Goal: Complete application form

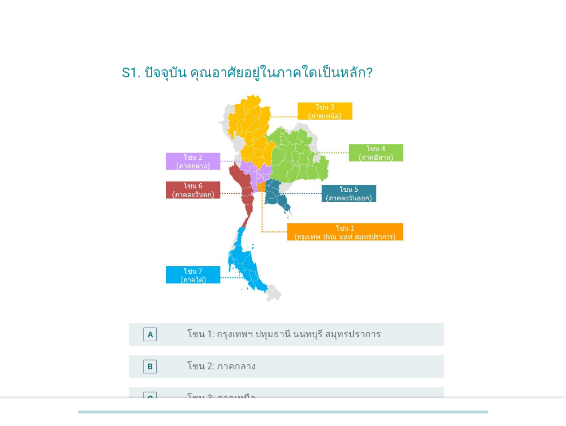
click at [326, 346] on div "A radio_button_unchecked โซน 1: กรุงเทพฯ ปทุมธานี นนทบุรี สมุทรปราการ" at bounding box center [283, 334] width 322 height 32
click at [328, 328] on label "โซน 1: กรุงเทพฯ ปทุมธานี นนทบุรี สมุทรปราการ" at bounding box center [283, 333] width 193 height 11
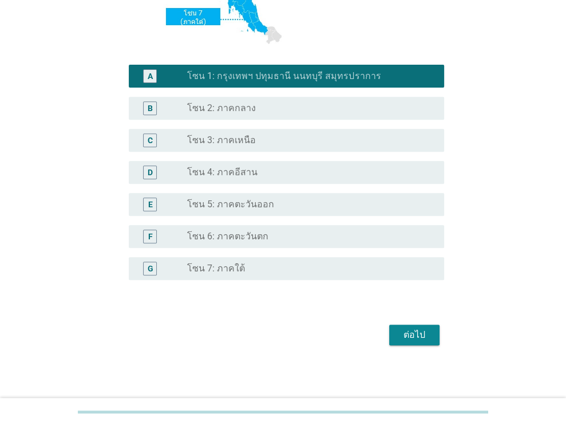
scroll to position [259, 0]
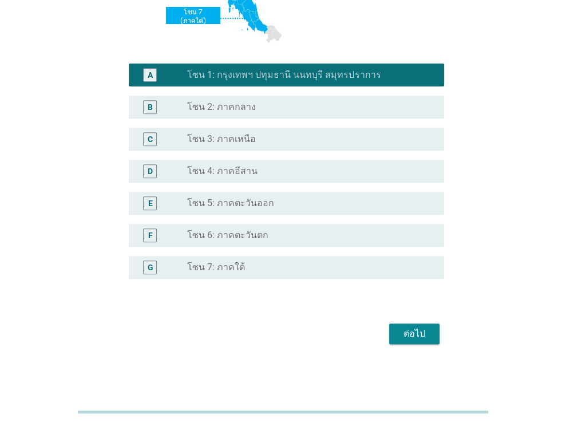
click at [430, 336] on button "ต่อไป" at bounding box center [414, 333] width 50 height 21
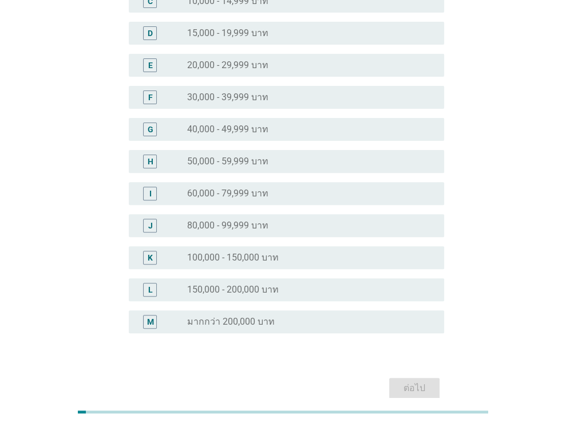
scroll to position [193, 0]
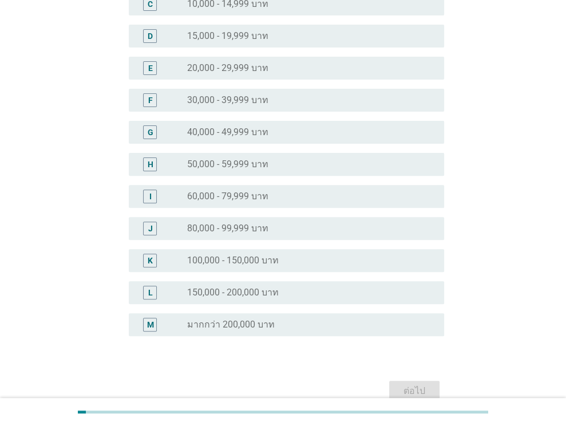
click at [261, 30] on label "15,000 - 19,999 บาท" at bounding box center [227, 35] width 81 height 11
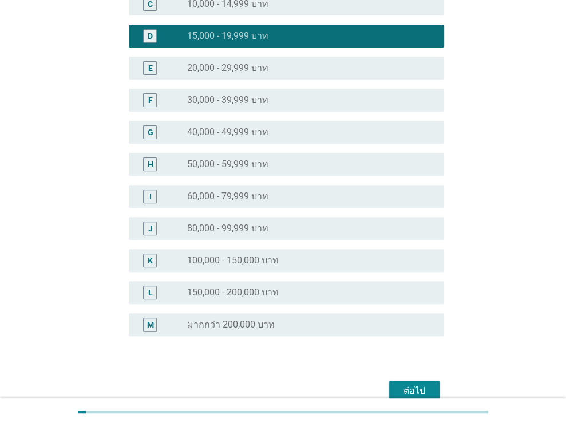
click at [423, 382] on button "ต่อไป" at bounding box center [414, 391] width 50 height 21
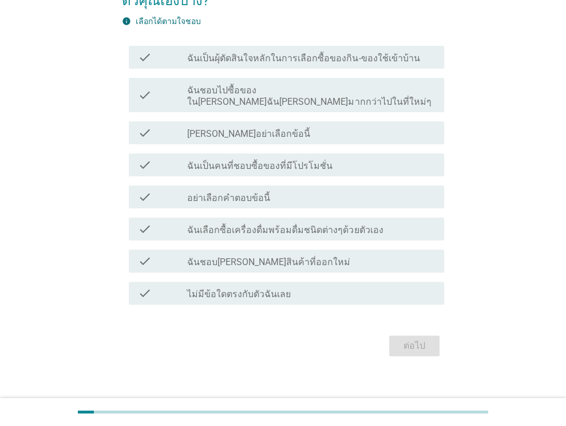
scroll to position [93, 0]
click at [310, 60] on label "ฉันเป็นผุ้ตัดสินใจหลักในการเลือกซื้อของกิน-ของใช้เข้าบ้าน" at bounding box center [303, 57] width 232 height 11
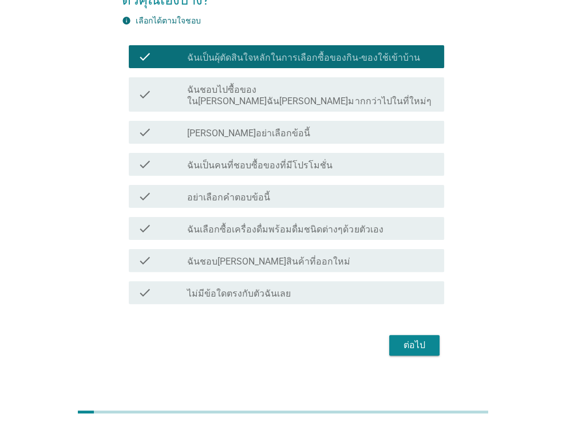
click at [423, 338] on div "ต่อไป" at bounding box center [414, 345] width 32 height 14
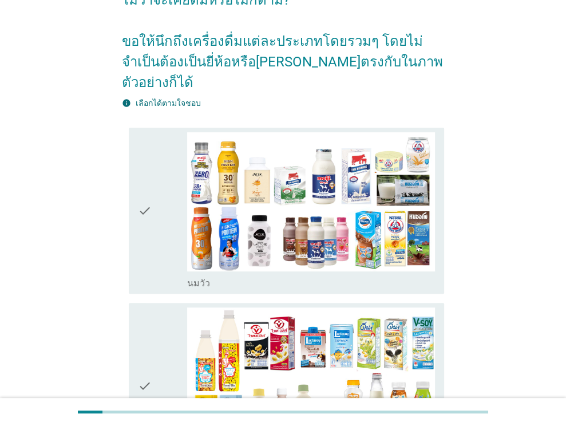
scroll to position [0, 0]
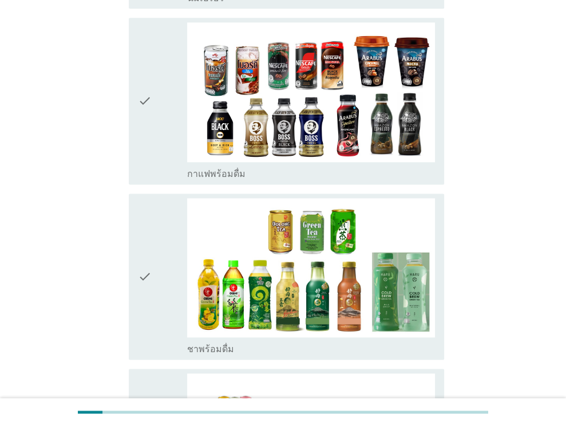
click at [154, 231] on div "check" at bounding box center [163, 276] width 50 height 157
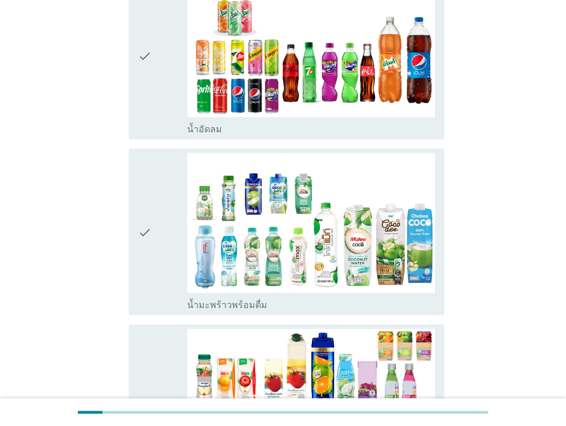
scroll to position [1316, 0]
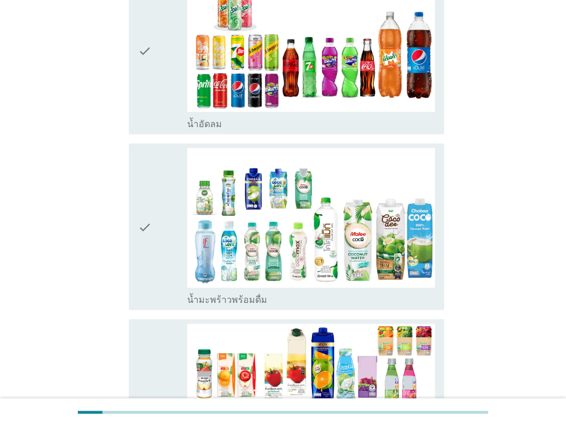
click at [163, 223] on div "check" at bounding box center [163, 226] width 50 height 157
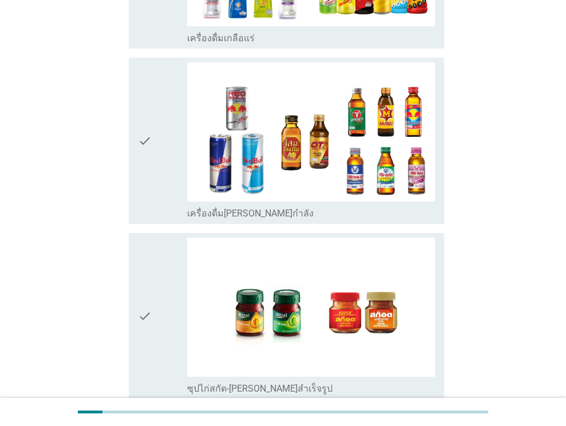
scroll to position [2346, 0]
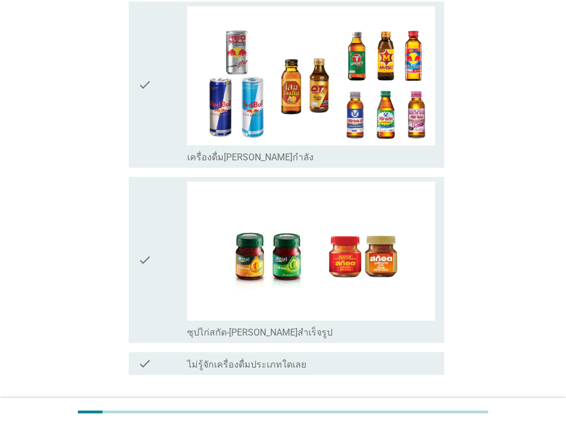
click at [430, 406] on button "ต่อไป" at bounding box center [414, 416] width 50 height 21
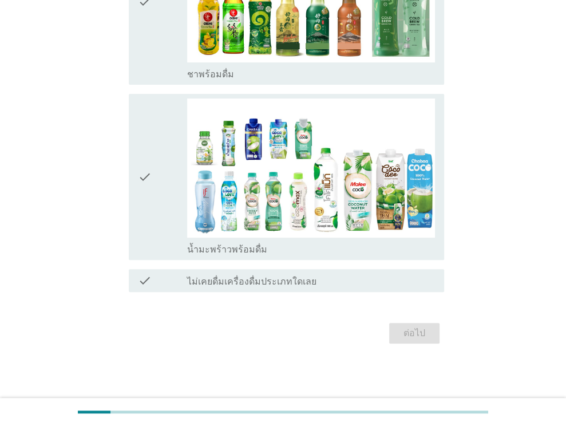
scroll to position [0, 0]
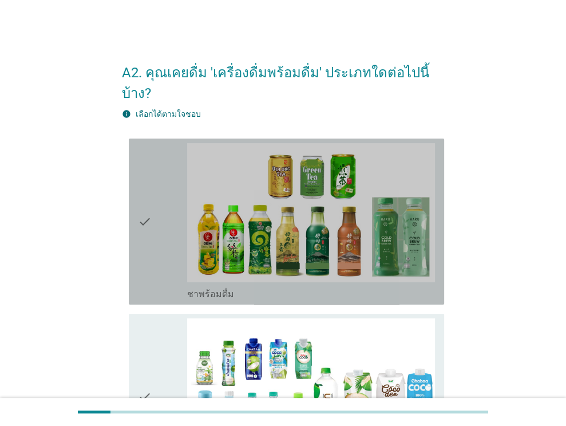
click at [152, 238] on div "check" at bounding box center [163, 221] width 50 height 157
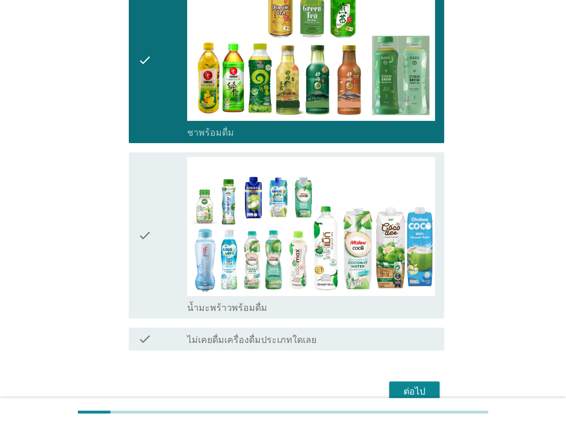
scroll to position [198, 0]
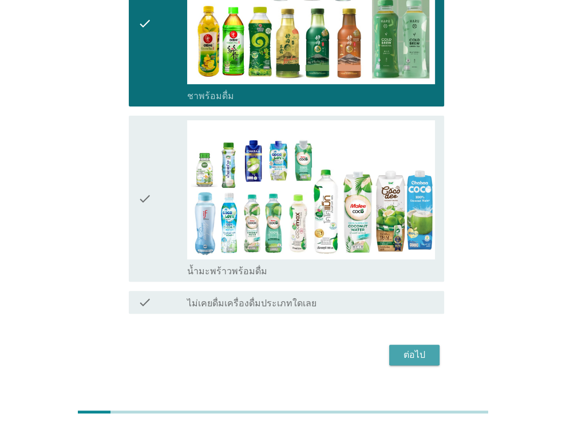
click at [415, 348] on div "ต่อไป" at bounding box center [414, 355] width 32 height 14
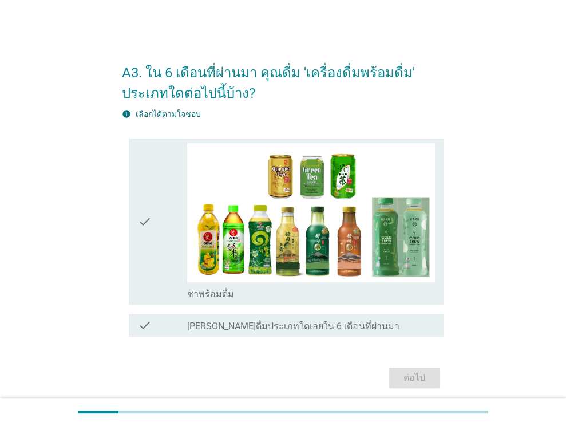
click at [144, 214] on icon "check" at bounding box center [145, 221] width 14 height 157
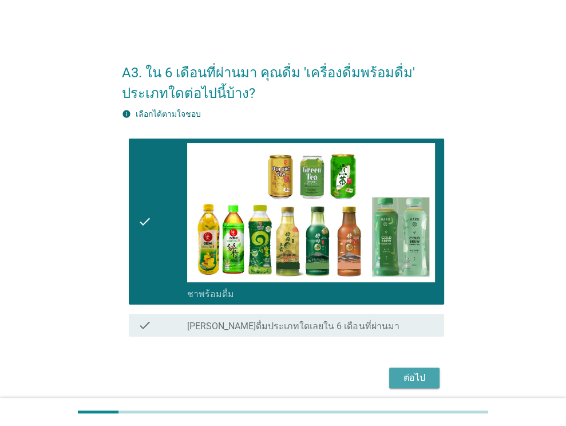
click at [409, 379] on div "ต่อไป" at bounding box center [414, 378] width 32 height 14
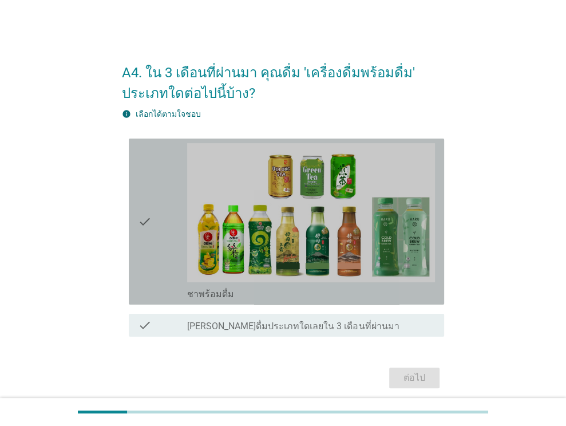
click at [137, 223] on div "check check_box_outline_blank ชาพร้อมดื่ม" at bounding box center [286, 221] width 315 height 166
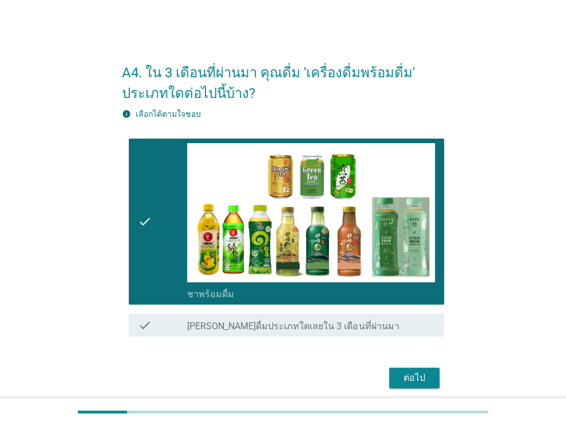
click at [434, 370] on button "ต่อไป" at bounding box center [414, 377] width 50 height 21
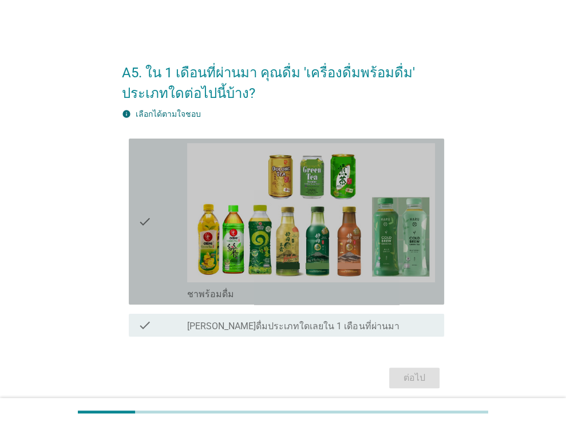
click at [137, 236] on div "check check_box_outline_blank ชาพร้อมดื่ม" at bounding box center [286, 221] width 315 height 166
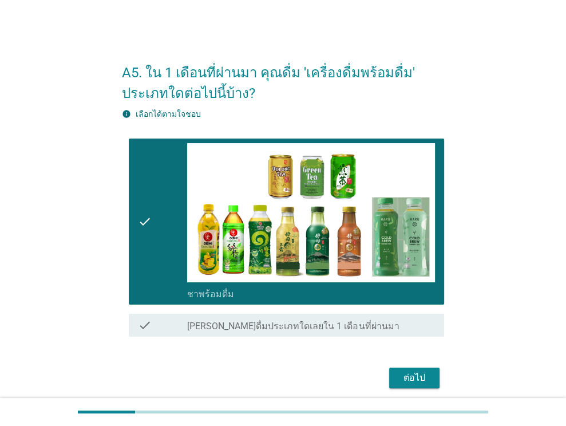
click at [402, 371] on div "ต่อไป" at bounding box center [414, 378] width 32 height 14
